Goal: Information Seeking & Learning: Check status

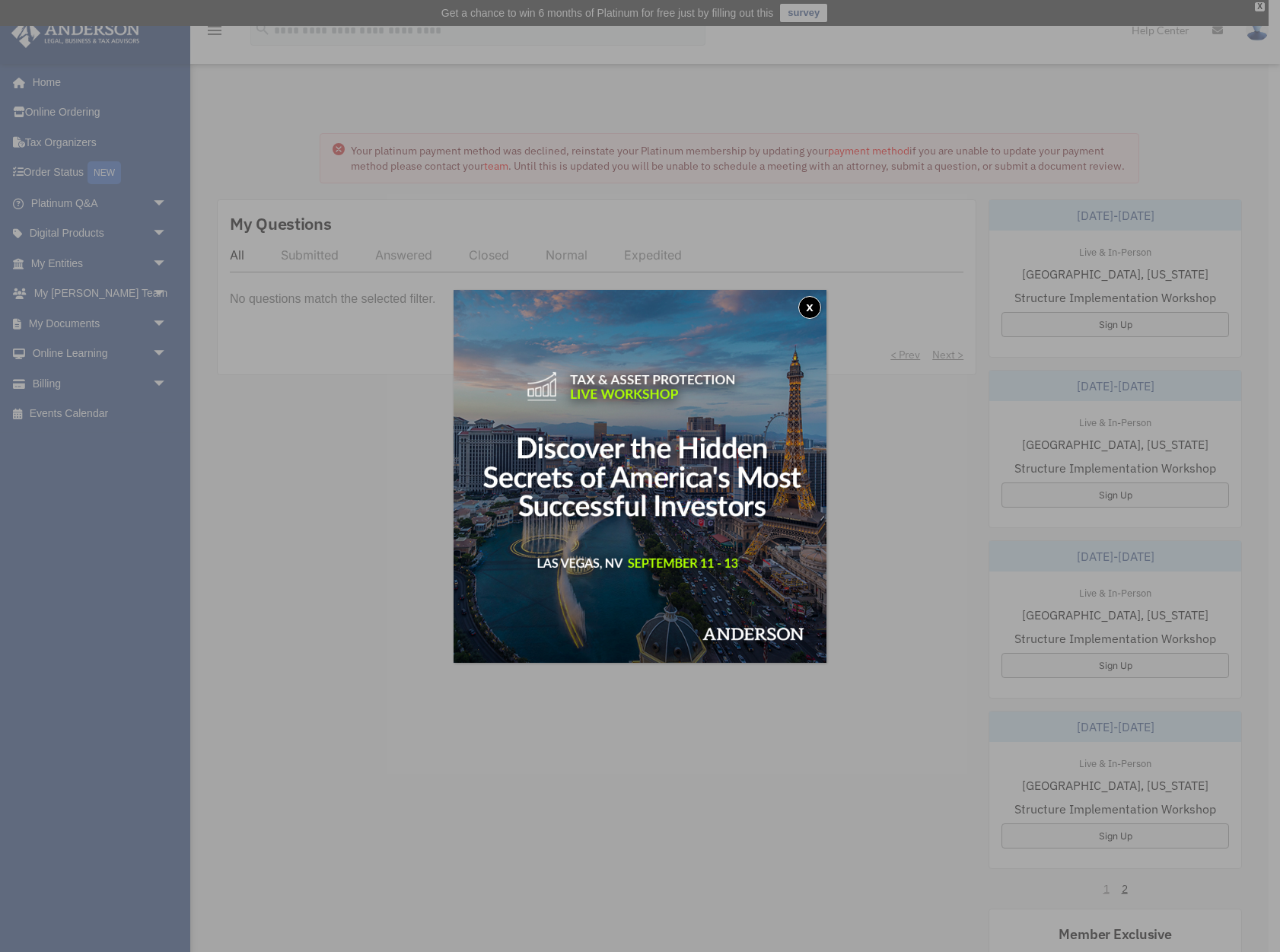
click at [810, 304] on button "x" at bounding box center [810, 307] width 23 height 23
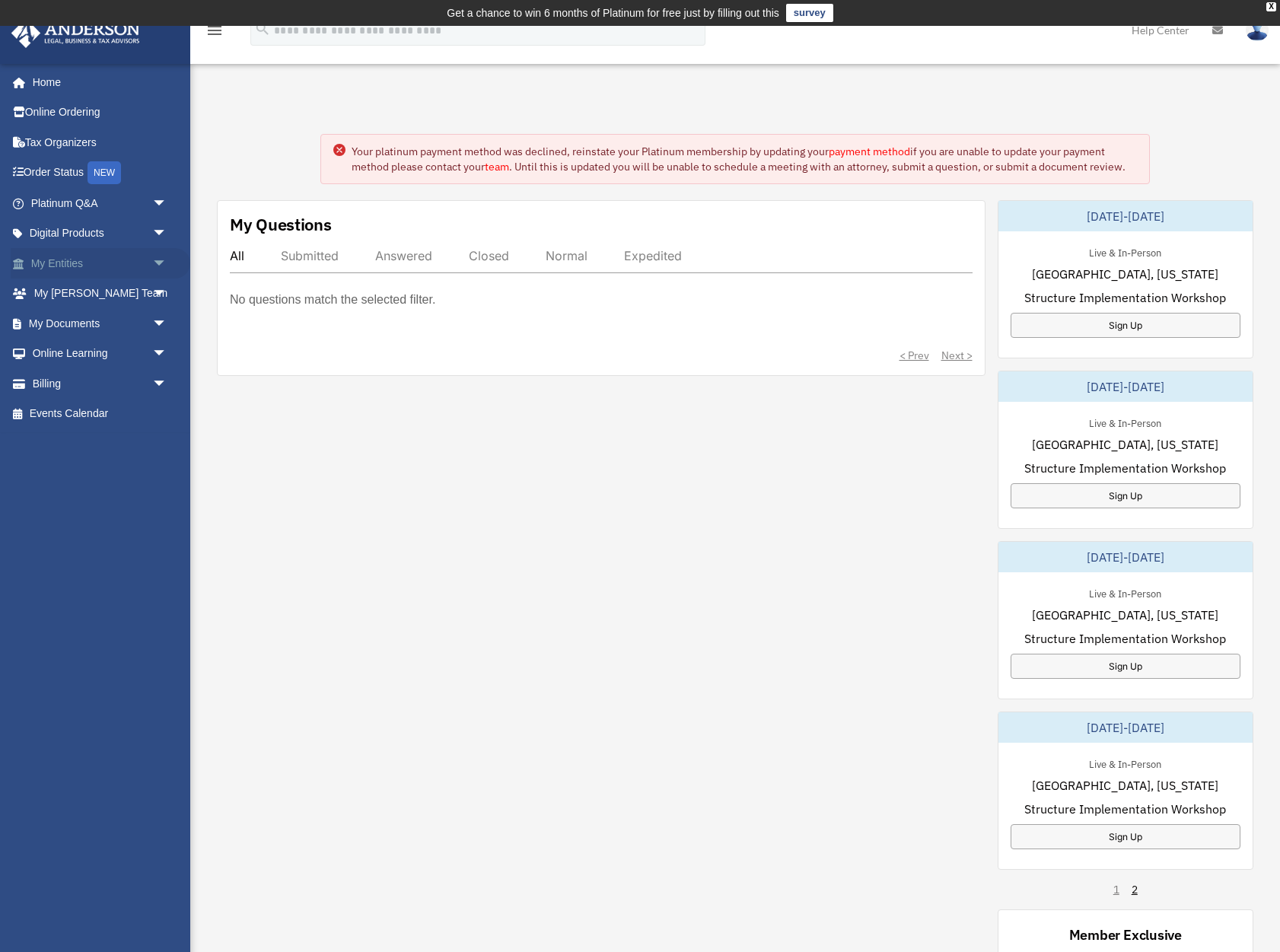
click at [55, 257] on link "My Entities arrow_drop_down" at bounding box center [100, 263] width 180 height 30
click at [164, 263] on span "arrow_drop_down" at bounding box center [167, 263] width 30 height 31
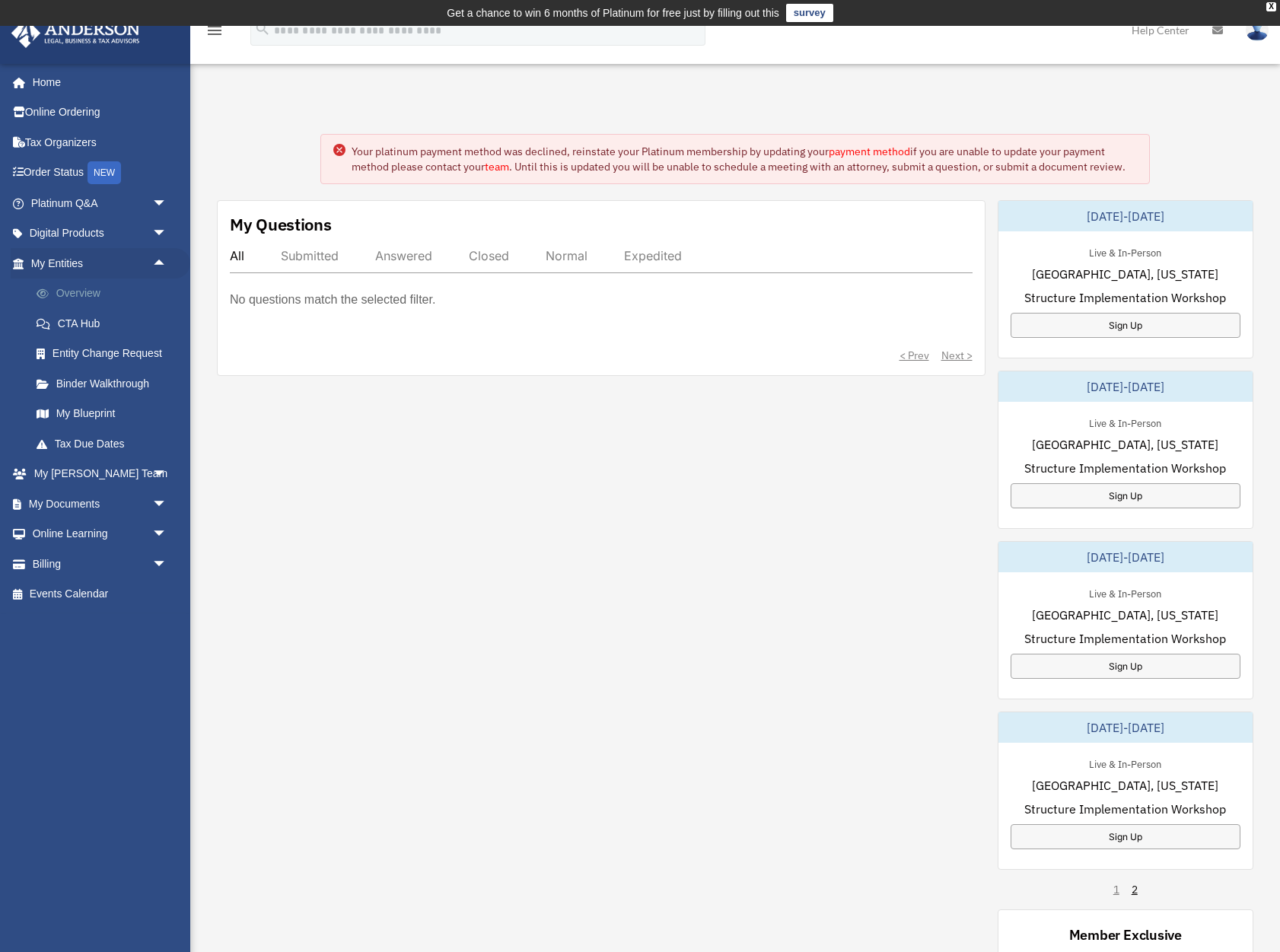
click at [90, 293] on link "Overview" at bounding box center [106, 294] width 169 height 30
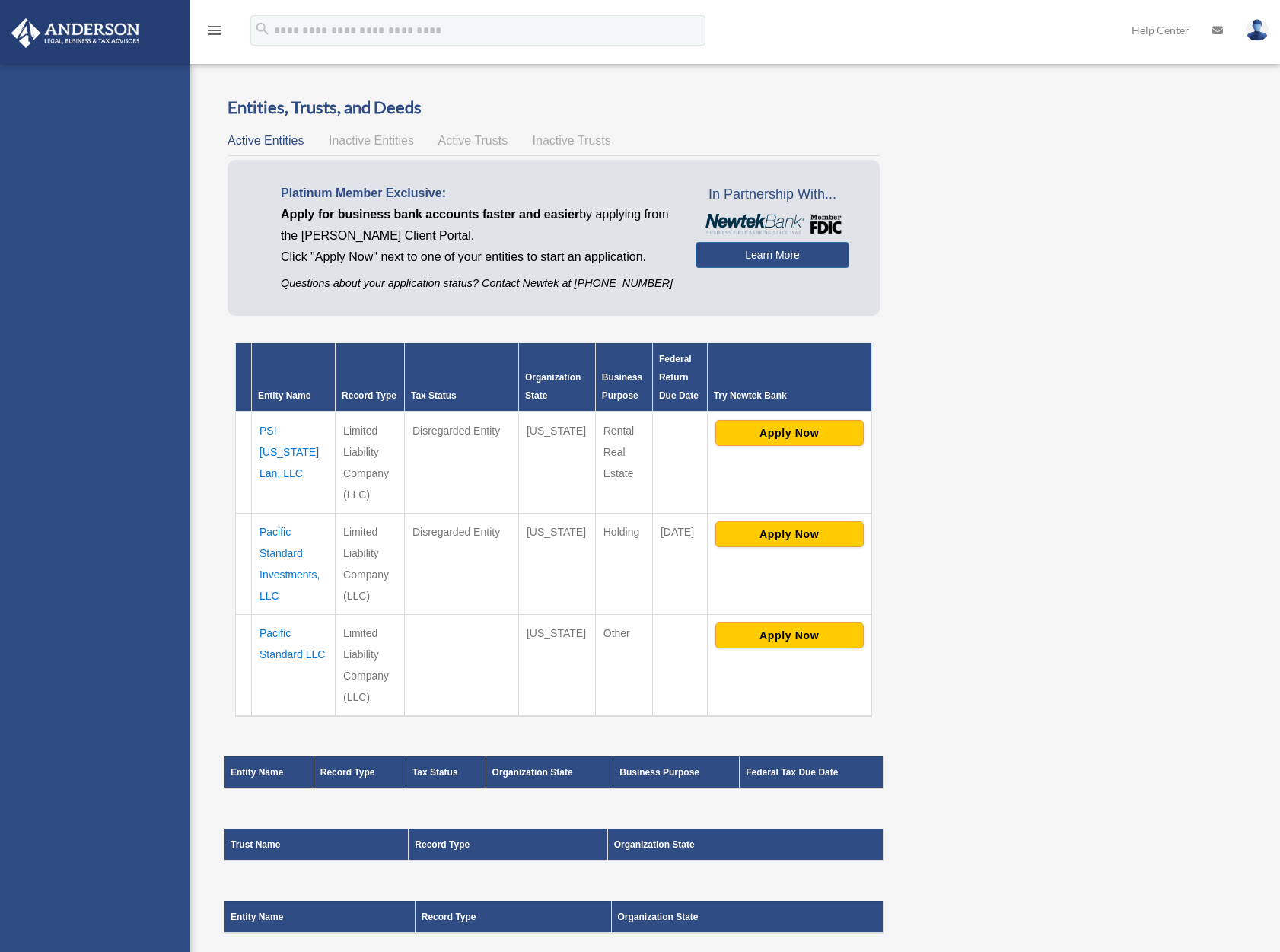
drag, startPoint x: 0, startPoint y: 0, endPoint x: 67, endPoint y: 292, distance: 299.6
click at [67, 292] on div "[EMAIL_ADDRESS][DOMAIN_NAME] Sign Out [EMAIL_ADDRESS][DOMAIN_NAME] Home Online …" at bounding box center [95, 539] width 190 height 952
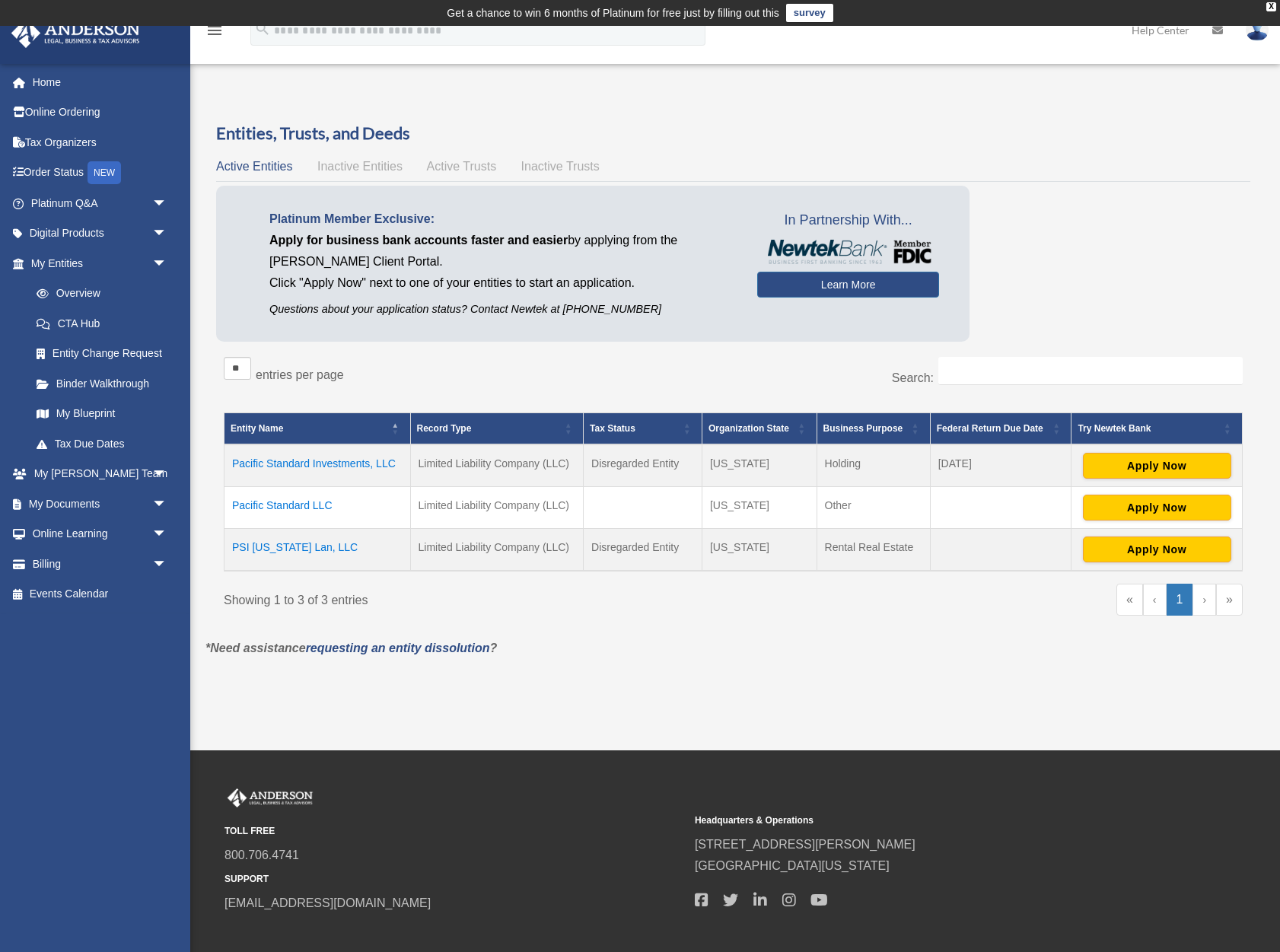
click at [345, 462] on td "Pacific Standard Investments, LLC" at bounding box center [318, 466] width 186 height 43
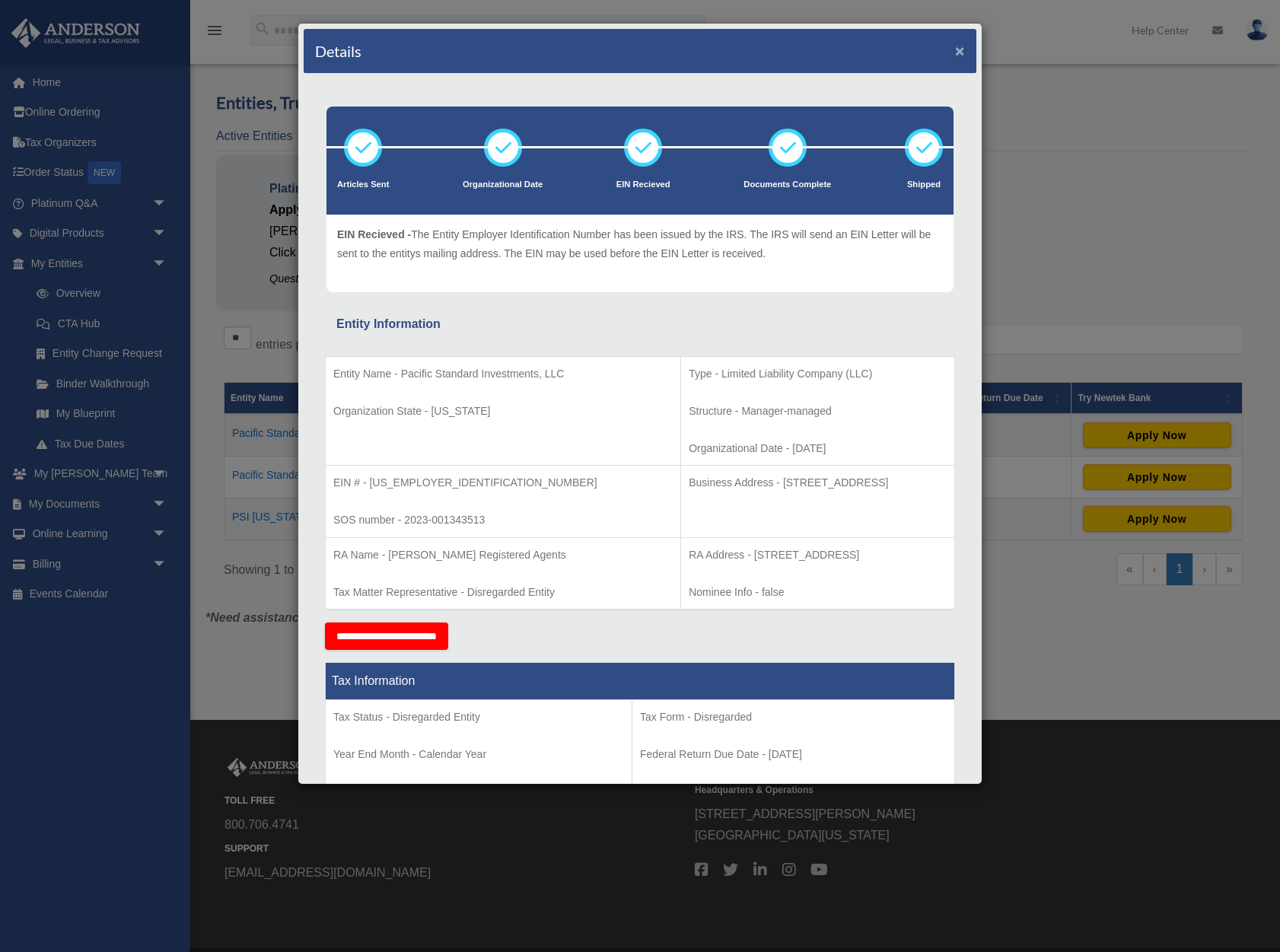
click at [958, 53] on button "×" at bounding box center [960, 51] width 10 height 16
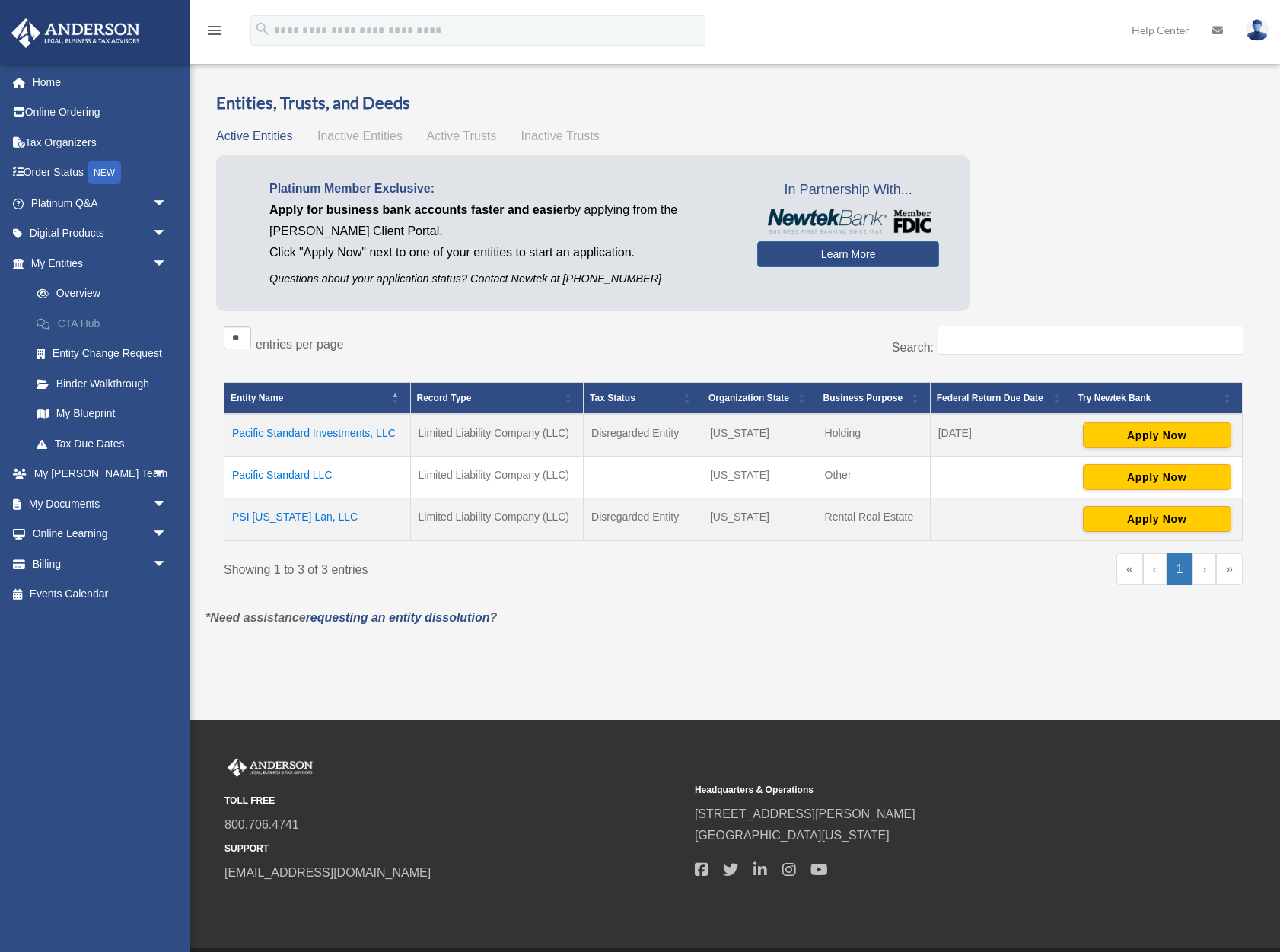
click at [88, 329] on link "CTA Hub" at bounding box center [106, 323] width 169 height 30
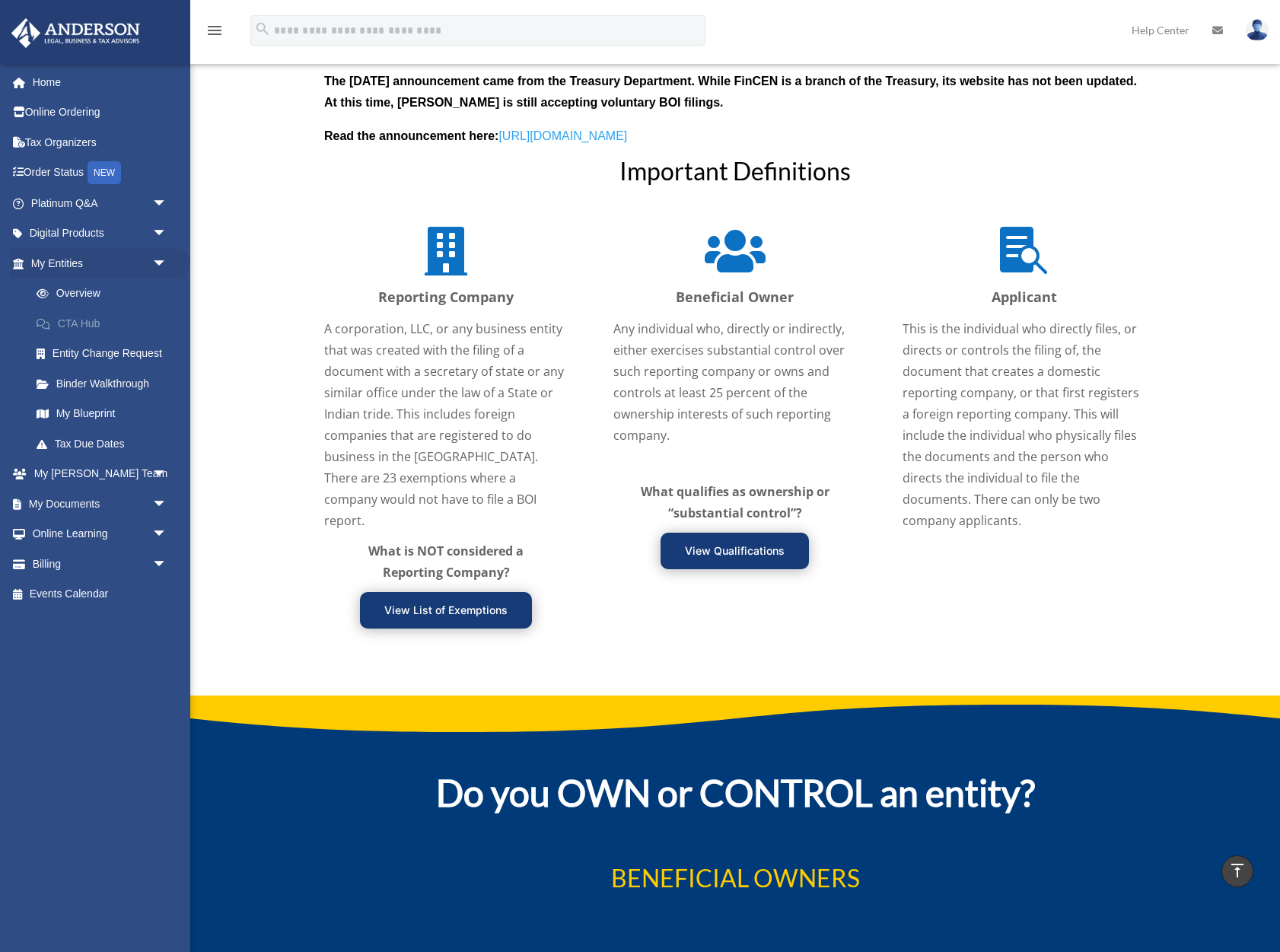
scroll to position [1709, 0]
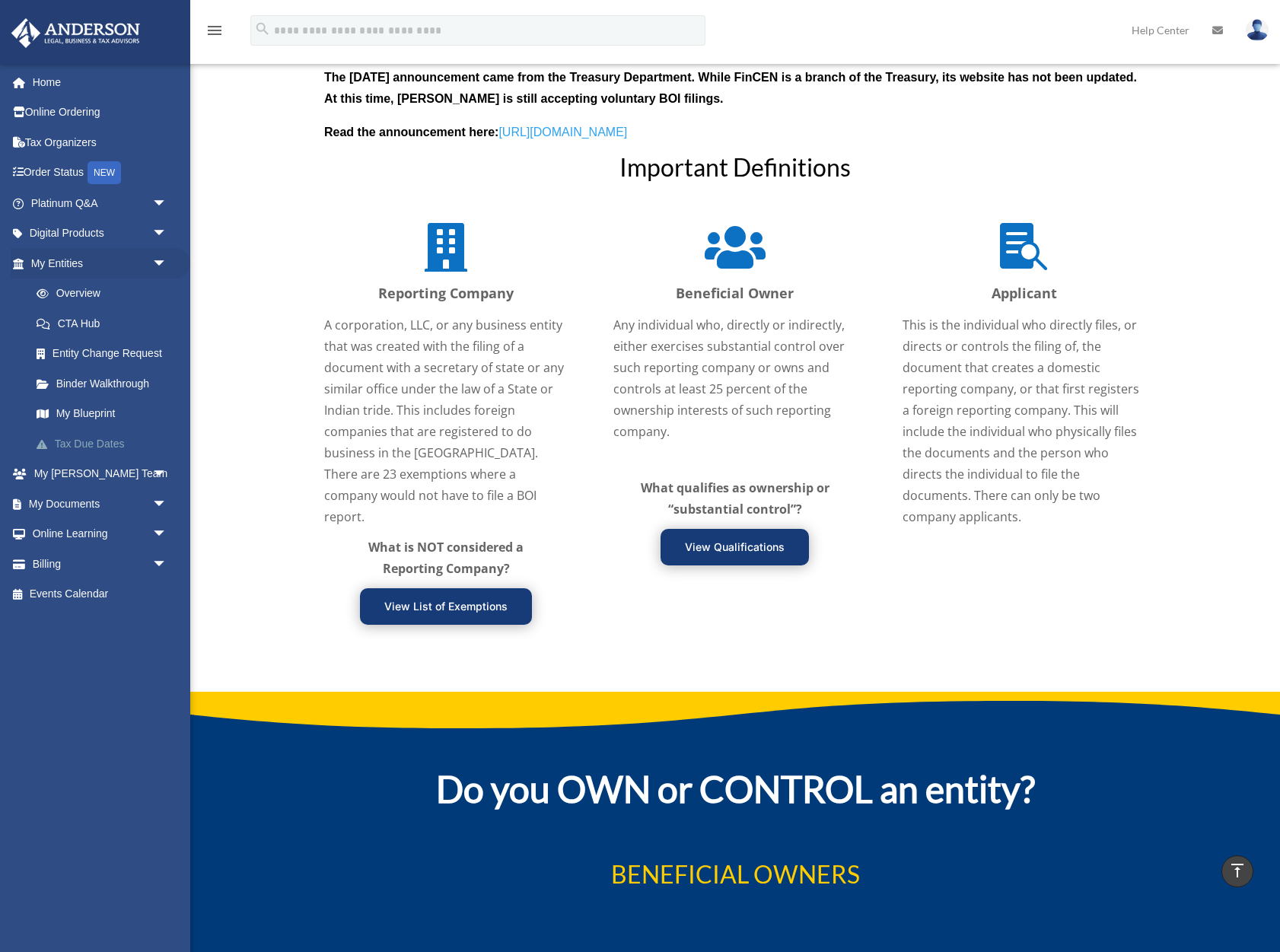
click at [92, 446] on link "Tax Due Dates" at bounding box center [106, 443] width 169 height 30
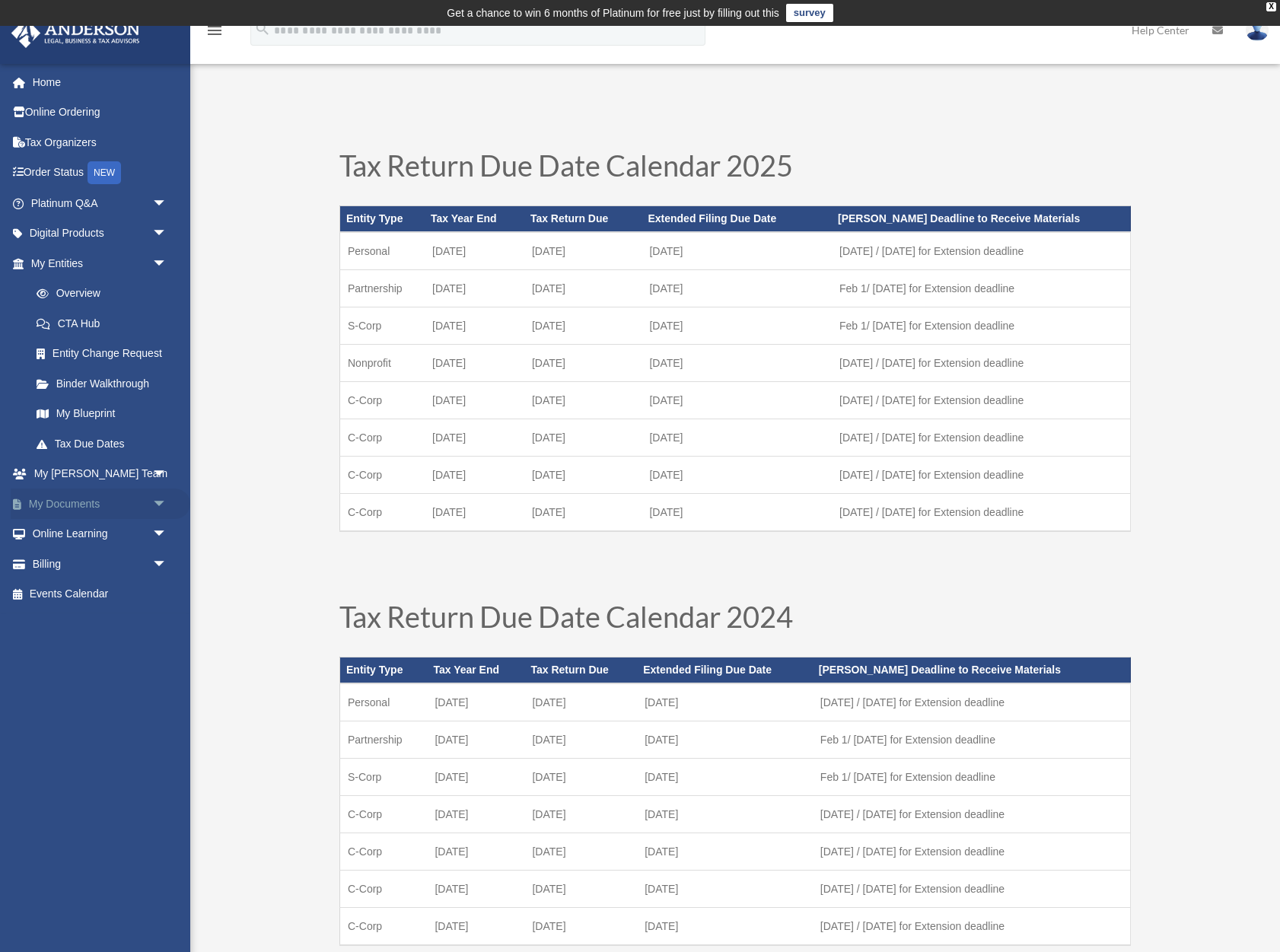
click at [64, 509] on link "My Documents arrow_drop_down" at bounding box center [100, 504] width 180 height 30
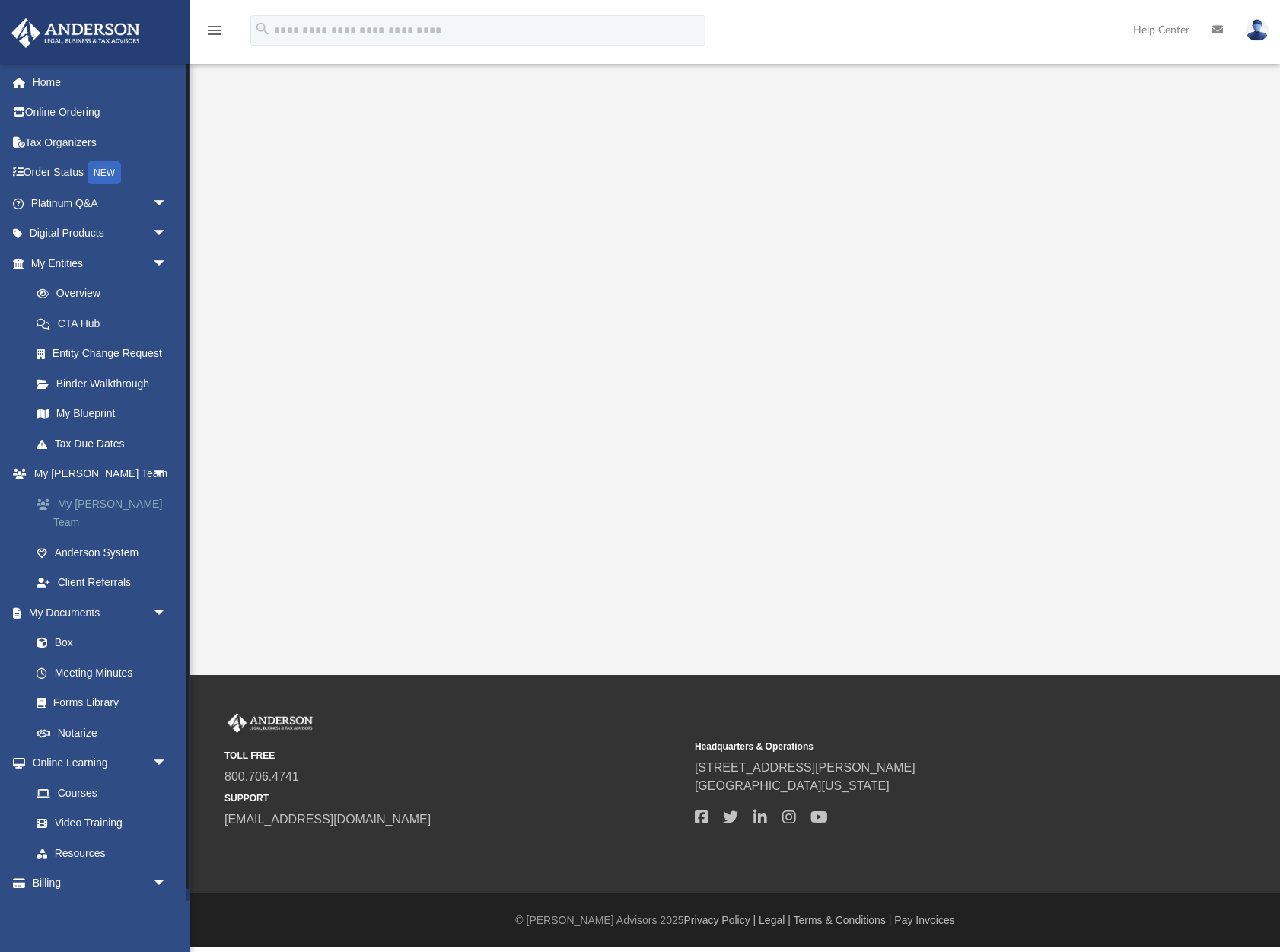
click at [160, 501] on div "[EMAIL_ADDRESS][DOMAIN_NAME] Sign Out [EMAIL_ADDRESS][DOMAIN_NAME] Home Online …" at bounding box center [95, 539] width 190 height 952
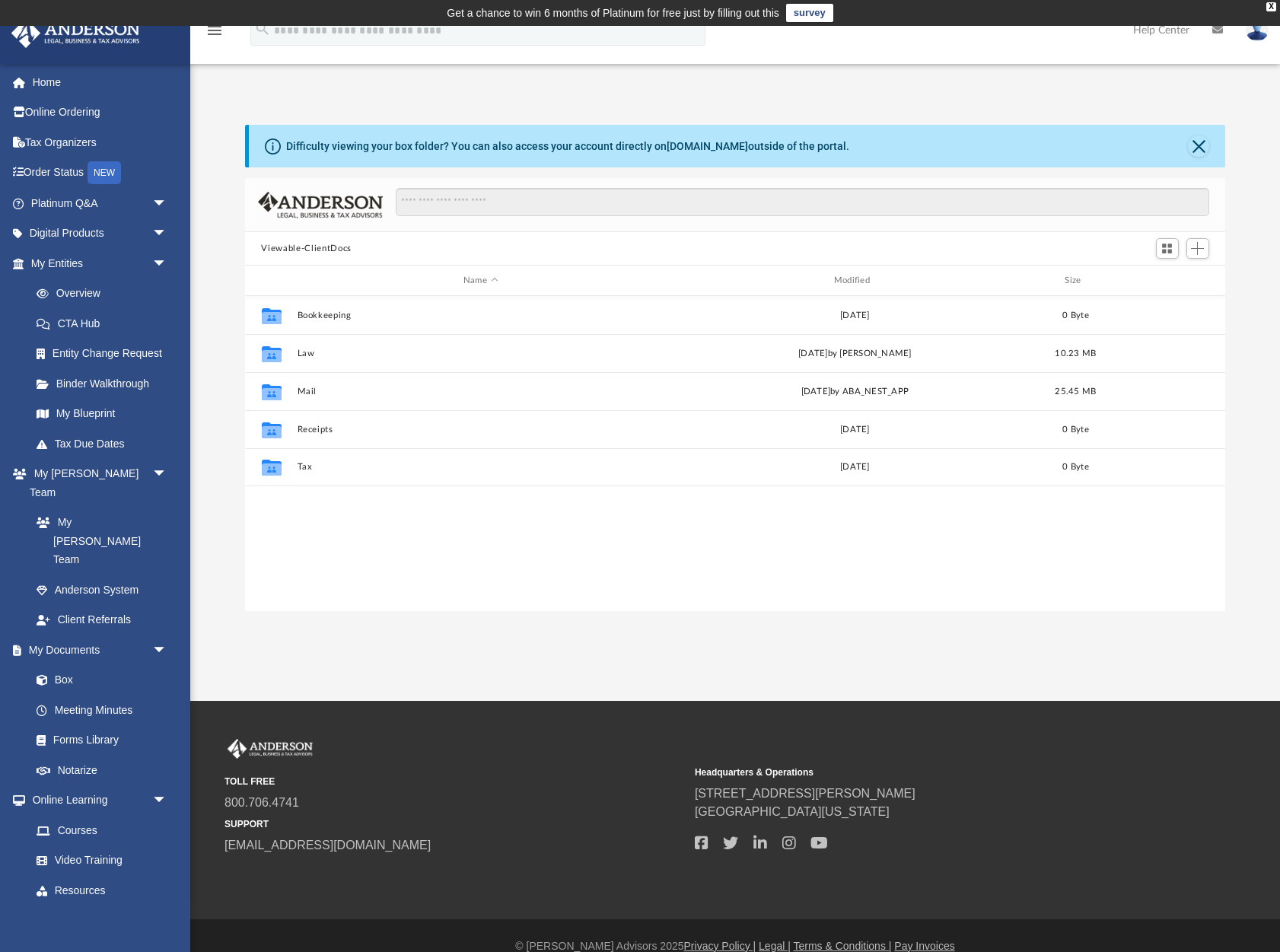
scroll to position [345, 980]
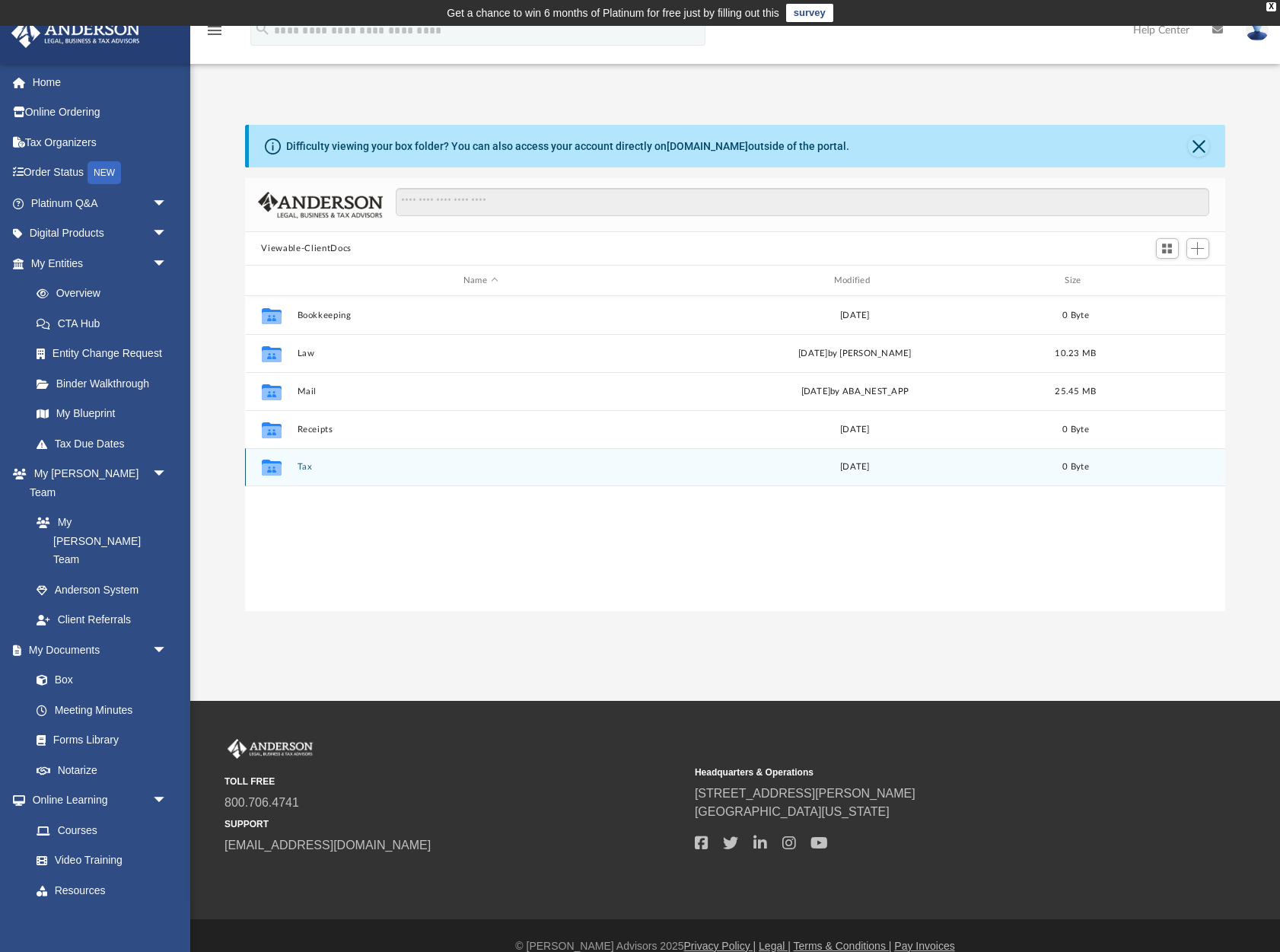
click at [290, 467] on div "Collaborated Folder Tax [DATE] 0 Byte" at bounding box center [736, 467] width 981 height 38
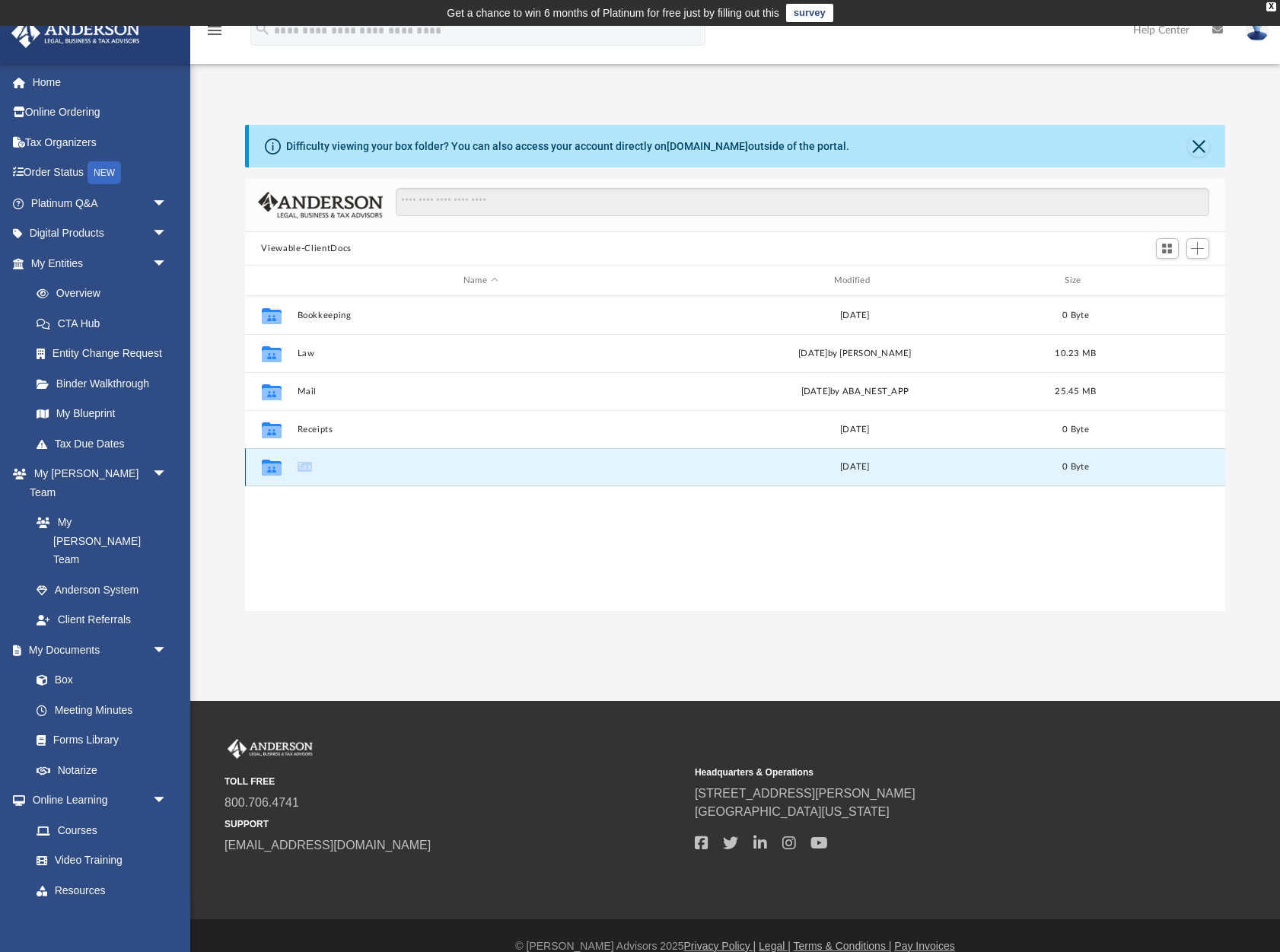
click at [290, 467] on div "Collaborated Folder Tax [DATE] 0 Byte" at bounding box center [736, 467] width 981 height 38
click at [275, 467] on icon "grid" at bounding box center [271, 469] width 20 height 12
click at [306, 466] on button "Tax" at bounding box center [481, 466] width 368 height 10
